Goal: Navigation & Orientation: Find specific page/section

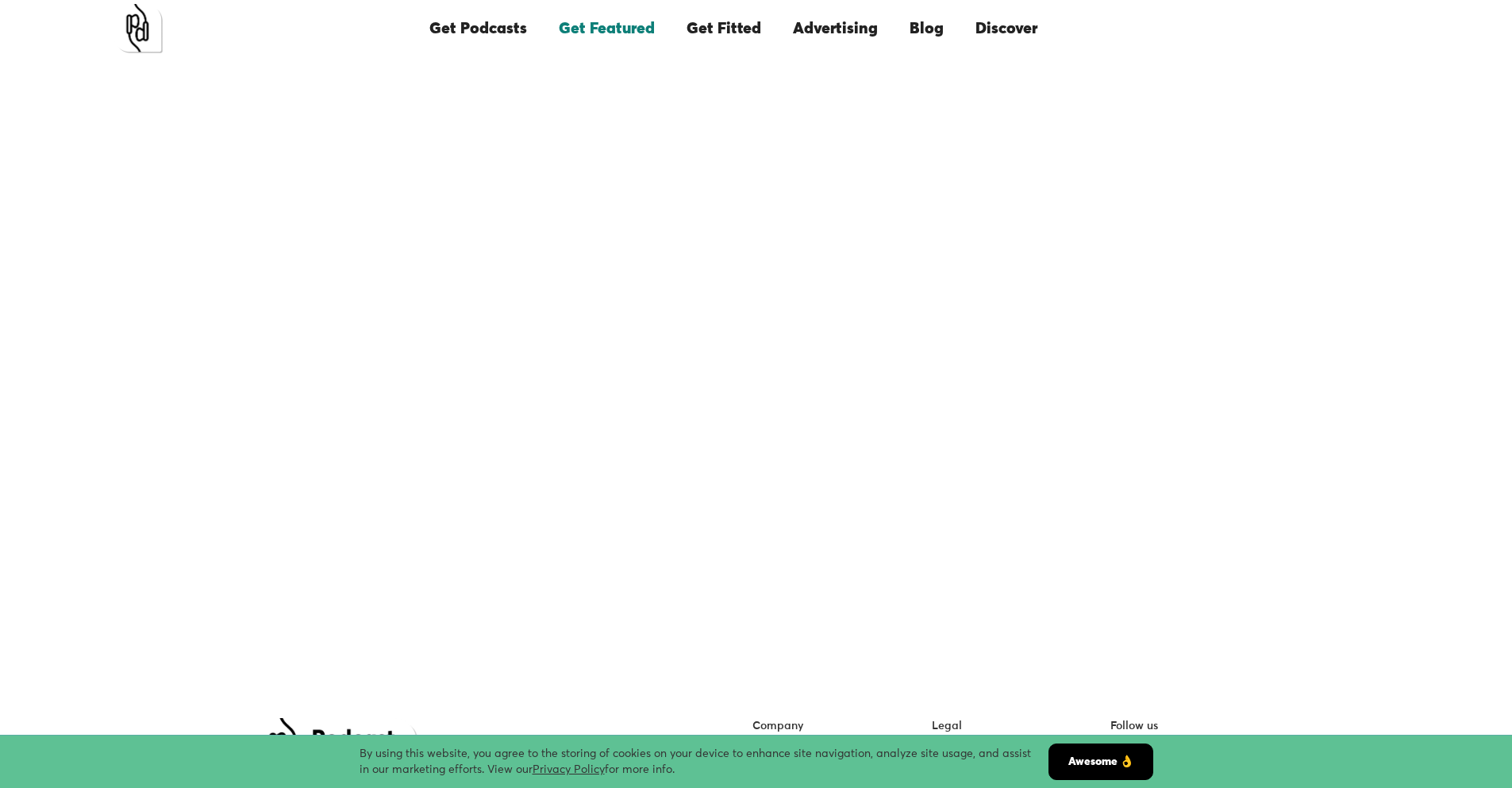
click at [586, 22] on link "Get Featured" at bounding box center [607, 29] width 128 height 54
click at [505, 29] on link "Get Podcasts" at bounding box center [478, 29] width 130 height 54
